Goal: Navigation & Orientation: Find specific page/section

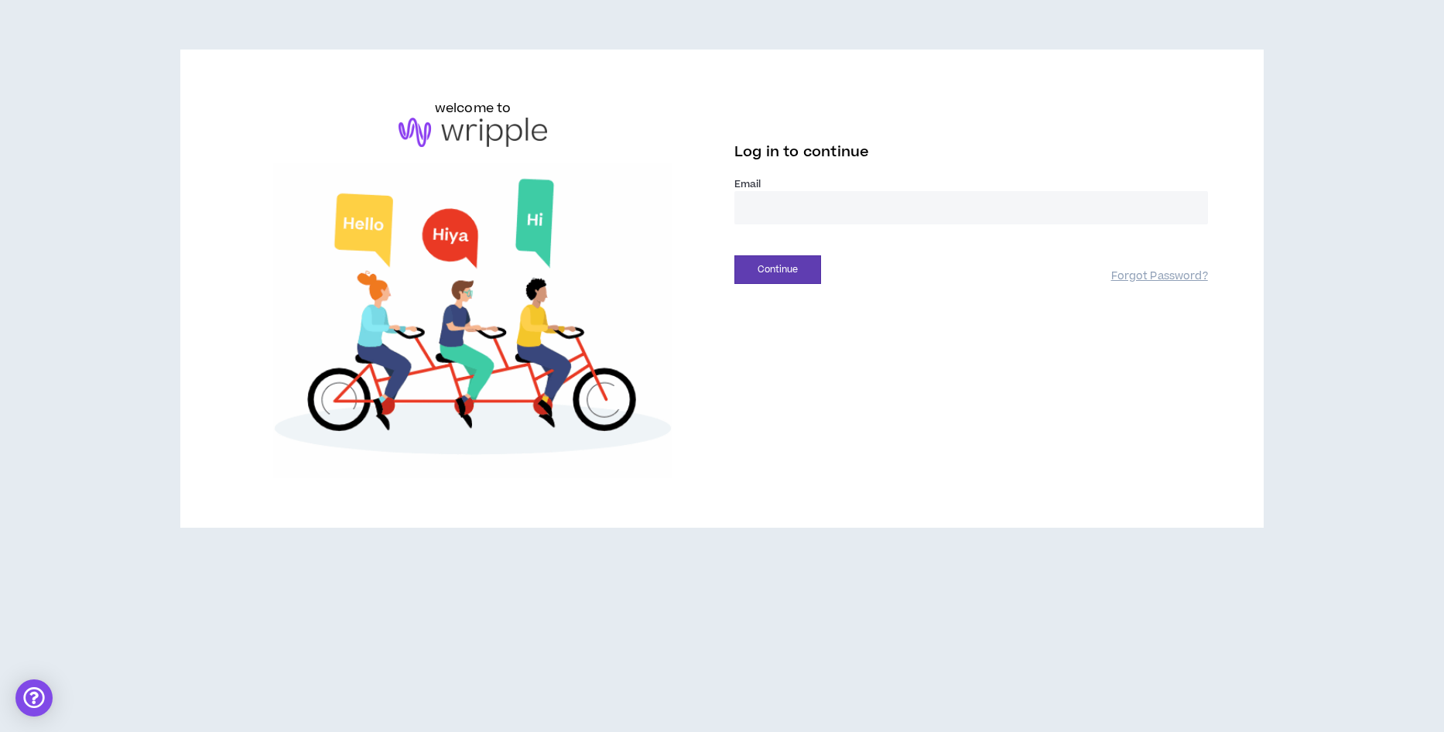
click at [763, 209] on input "email" at bounding box center [971, 207] width 474 height 33
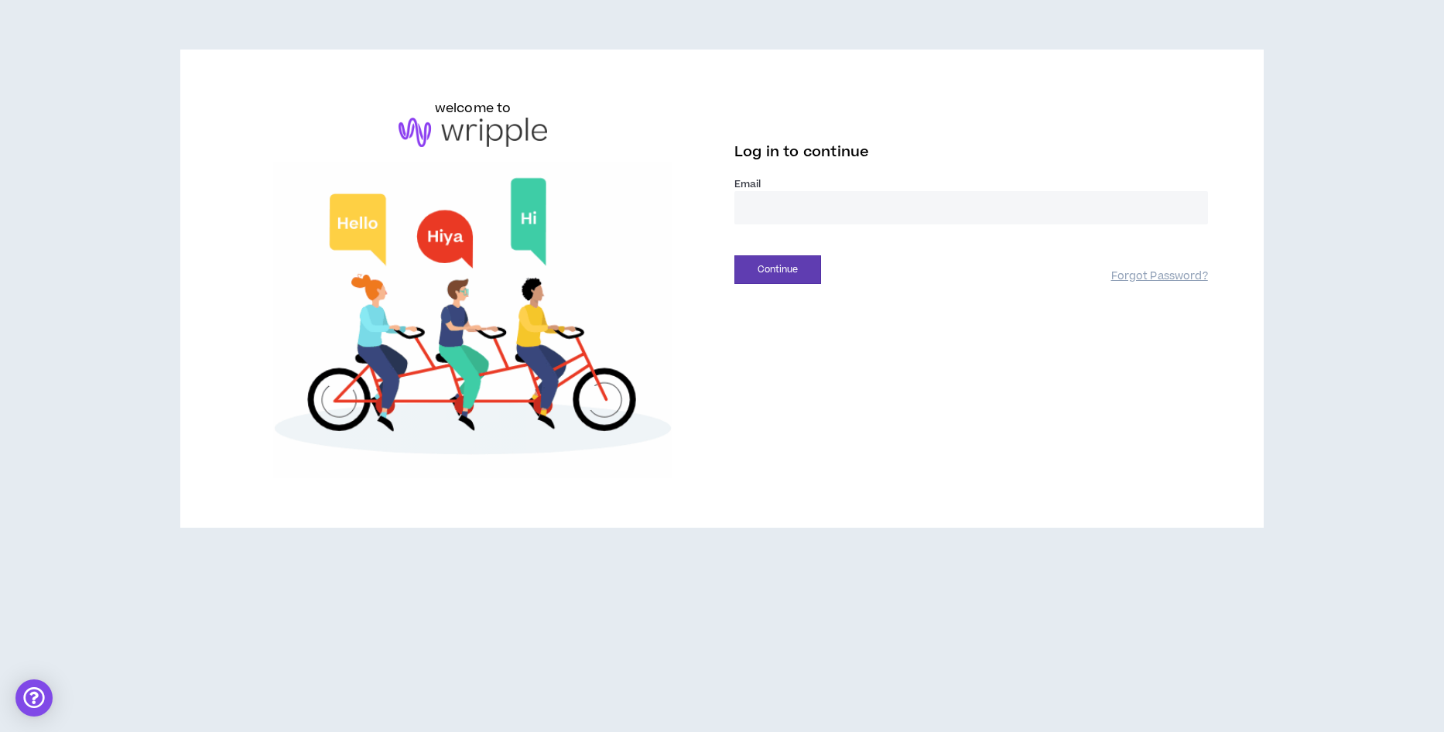
type input "**********"
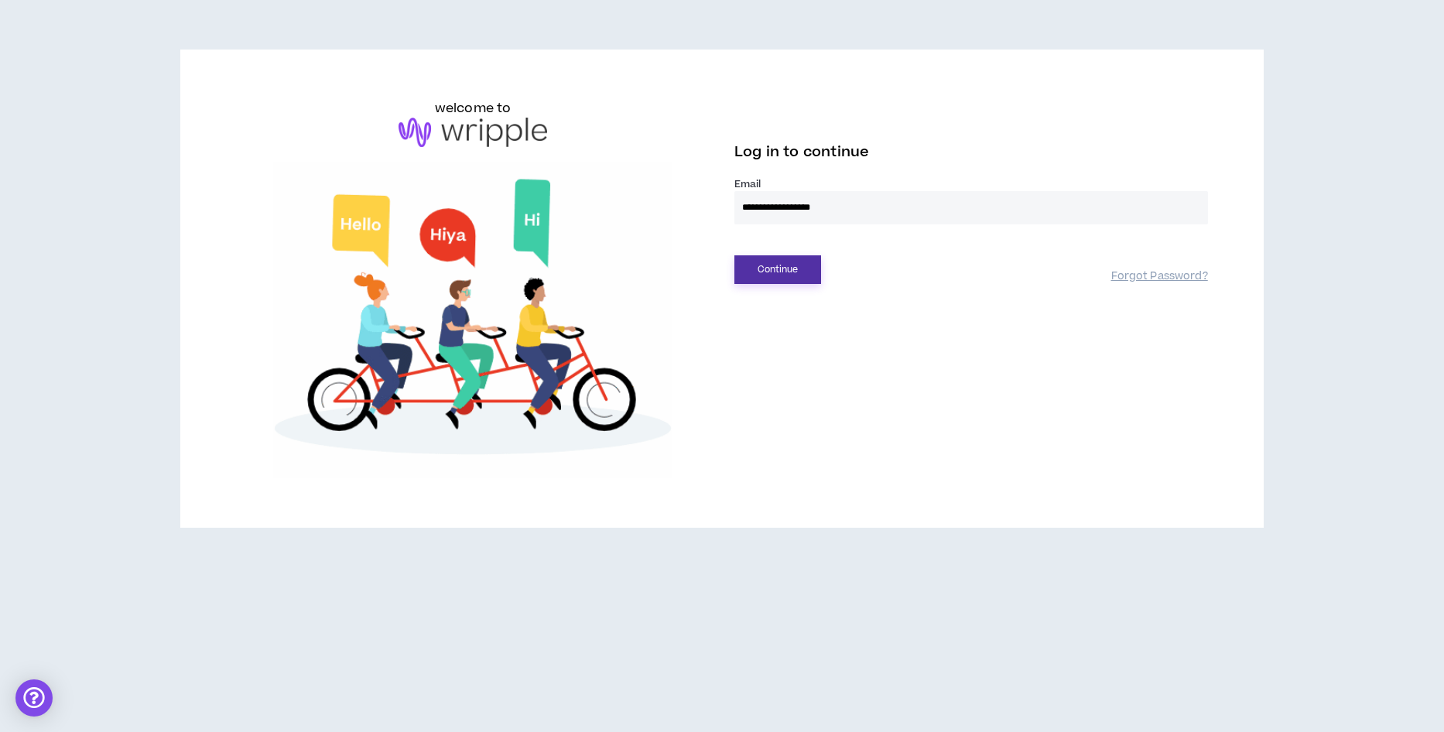
click at [788, 272] on button "Continue" at bounding box center [777, 269] width 87 height 29
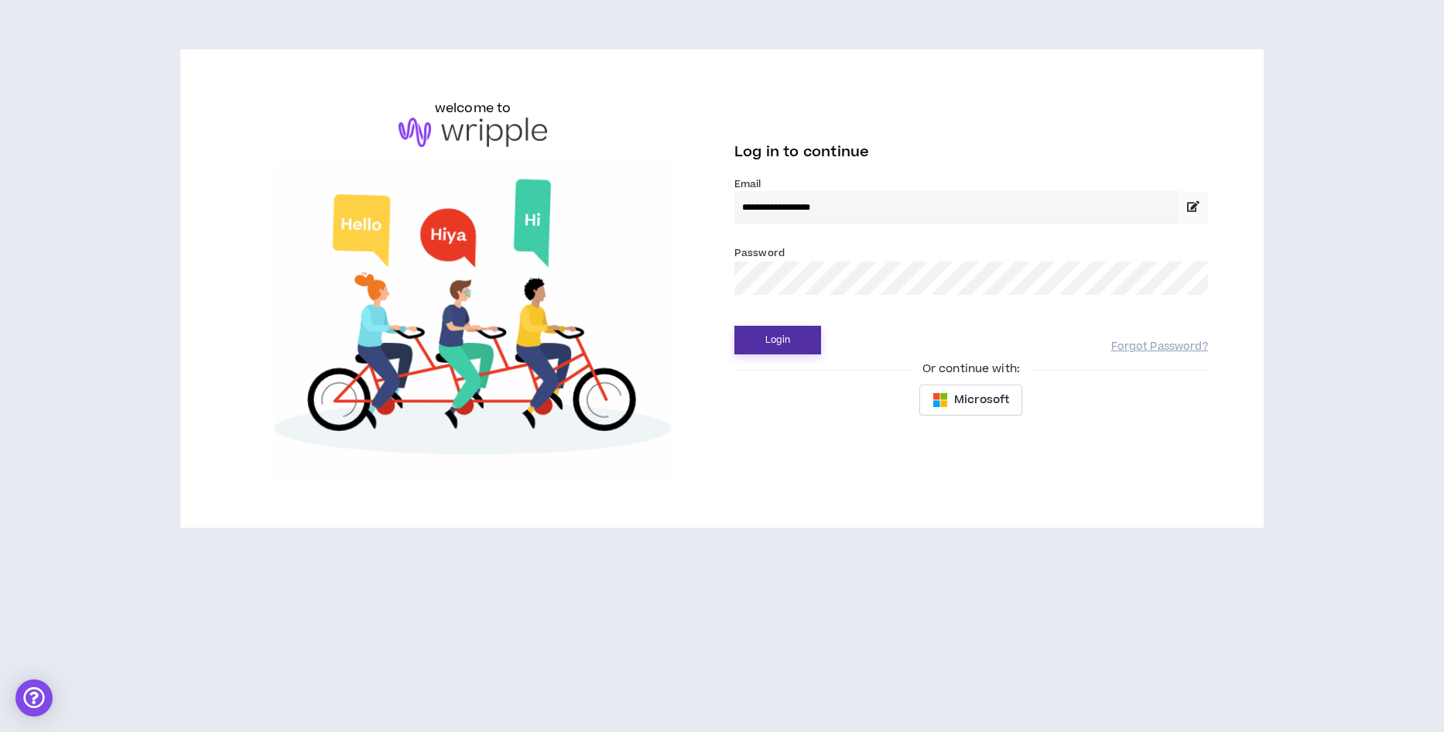
click at [782, 334] on button "Login" at bounding box center [777, 340] width 87 height 29
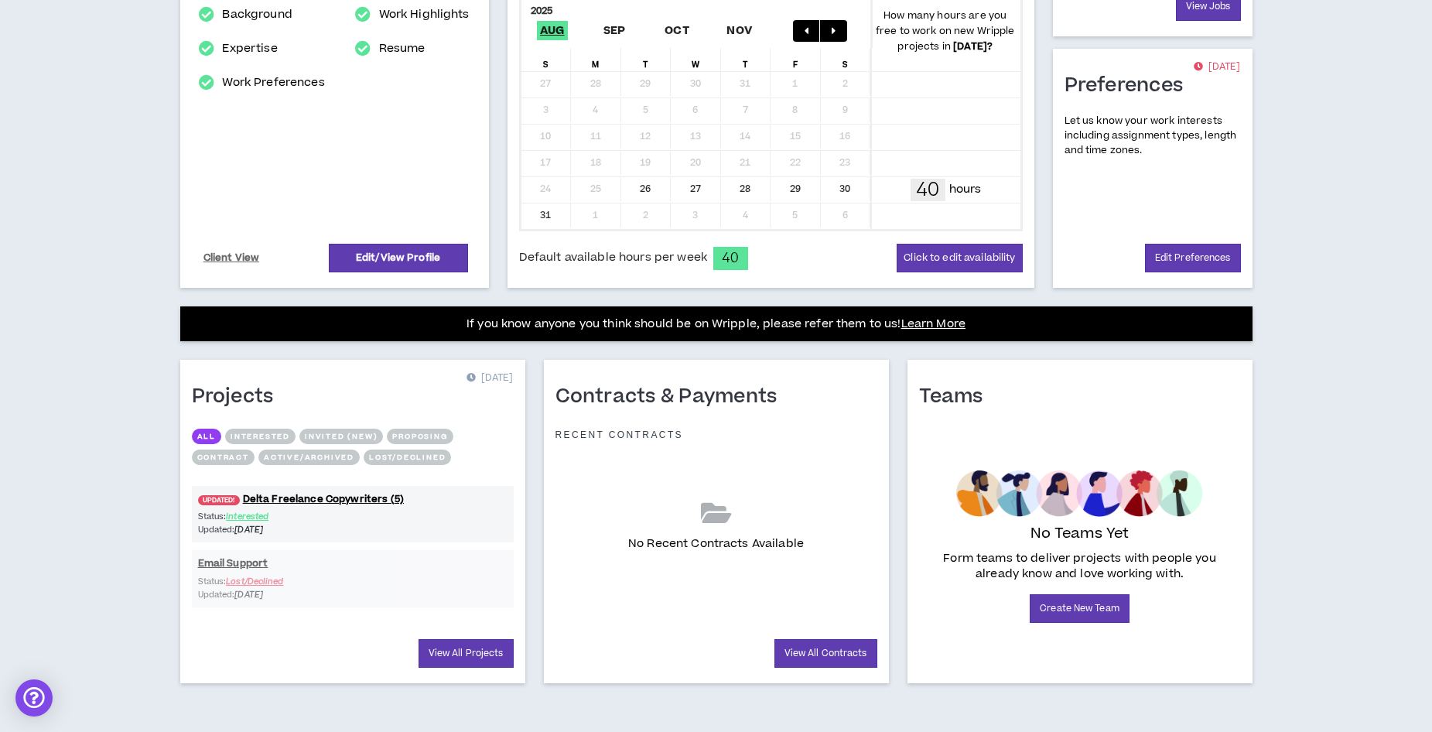
scroll to position [339, 0]
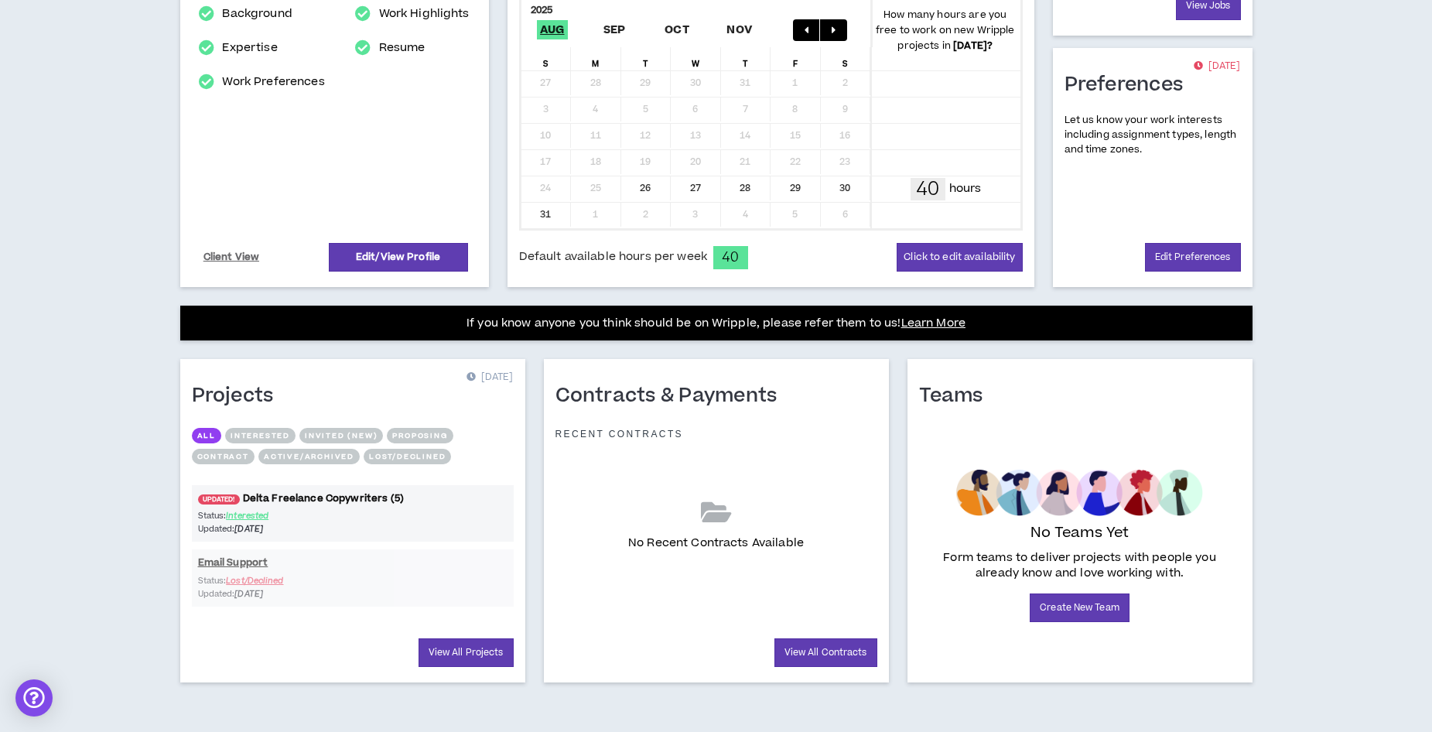
click at [311, 499] on link "UPDATED! Delta Freelance Copywriters (5)" at bounding box center [353, 498] width 322 height 15
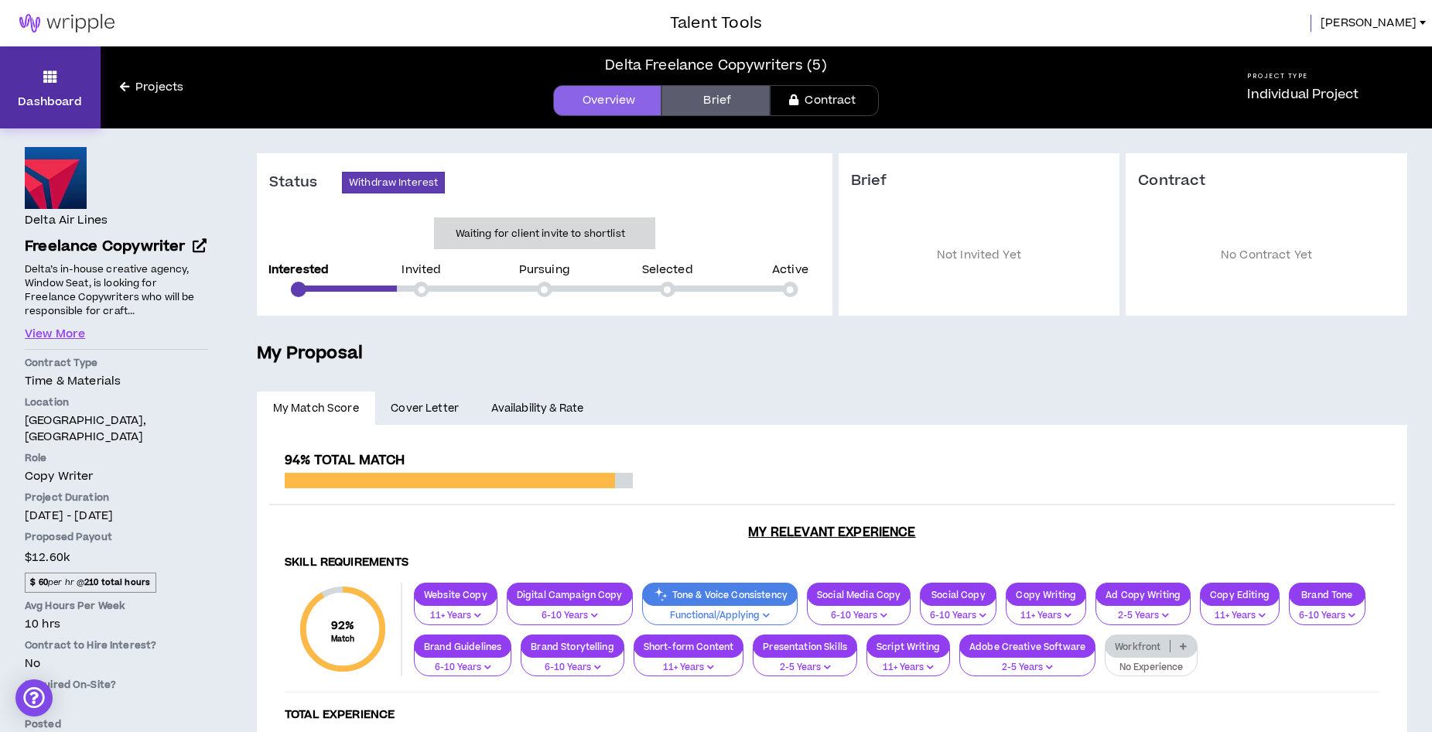
click at [56, 83] on icon at bounding box center [50, 77] width 14 height 22
